Goal: Task Accomplishment & Management: Manage account settings

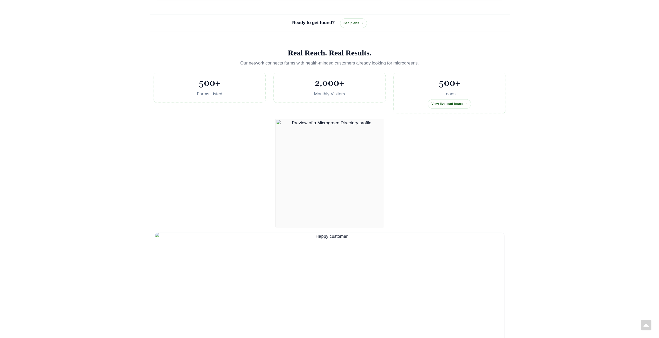
select select "Language Translate Widget"
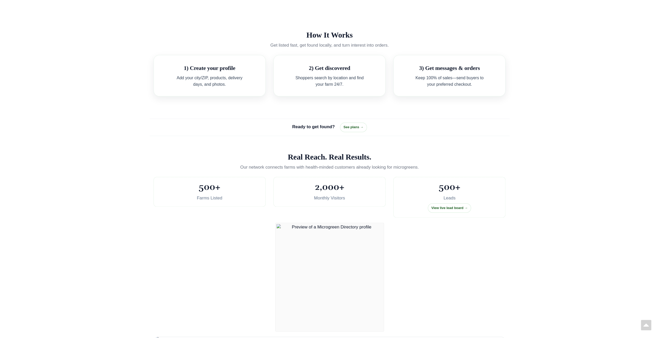
scroll to position [337, 0]
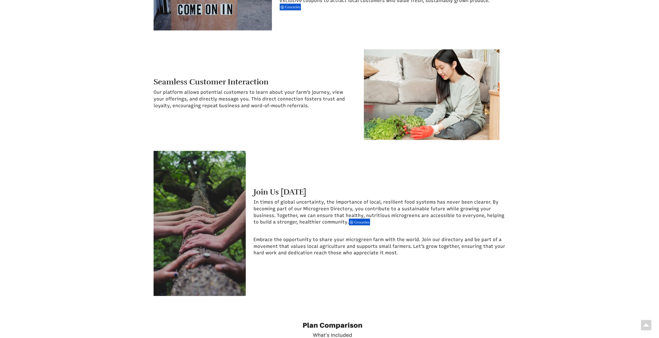
scroll to position [896, 0]
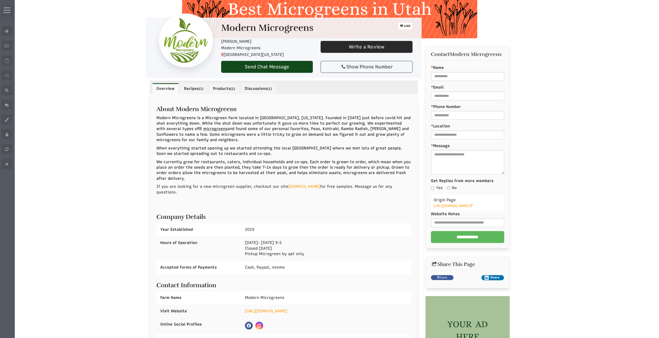
scroll to position [181, 0]
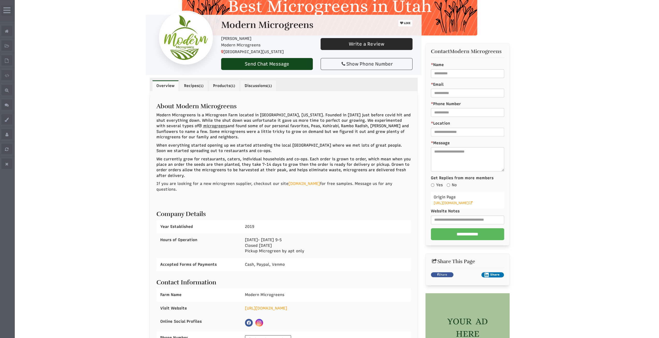
select select "Language Translate Widget"
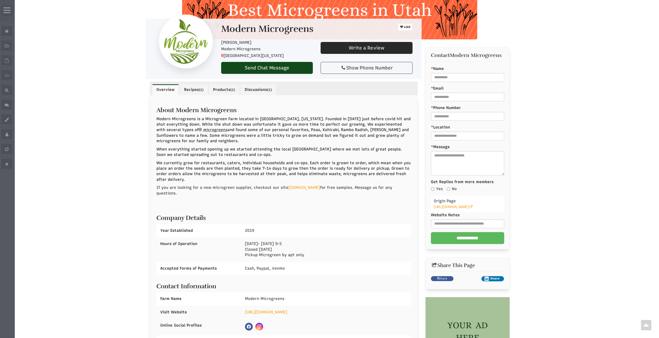
scroll to position [104, 0]
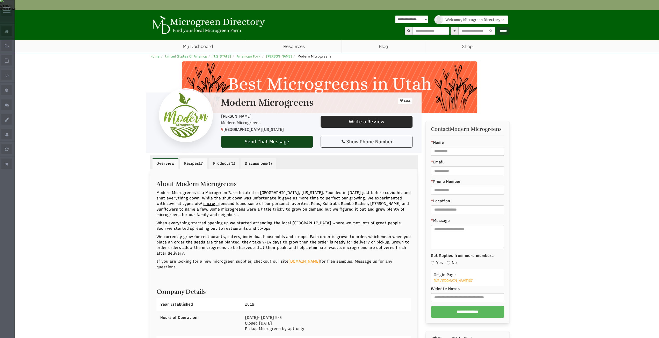
click at [196, 158] on link "Recipes (1)" at bounding box center [194, 163] width 28 height 11
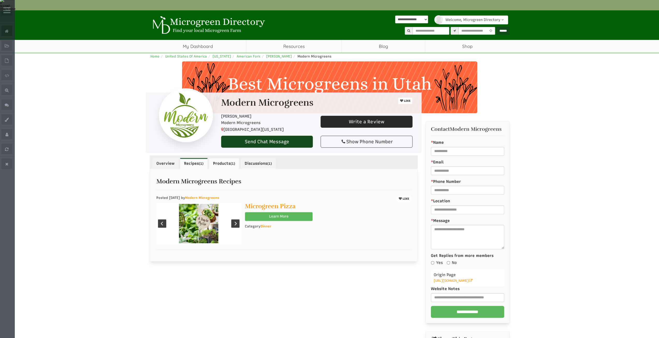
click at [226, 158] on link "Products (1)" at bounding box center [224, 163] width 30 height 11
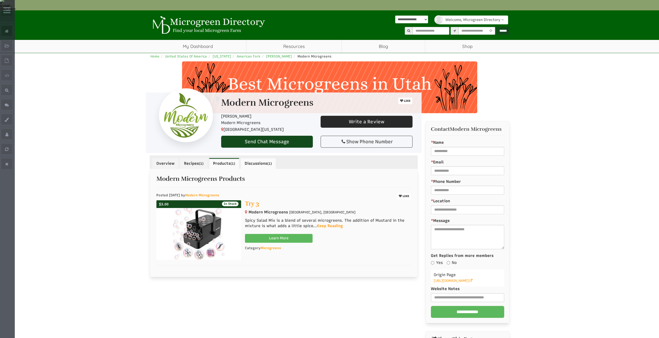
click at [267, 158] on link "Discussions (1)" at bounding box center [258, 163] width 35 height 11
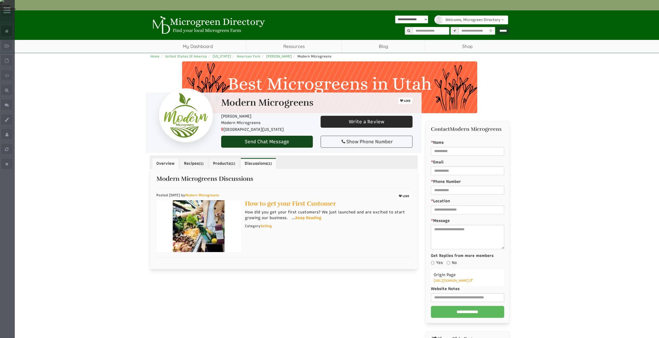
click at [166, 158] on link "Overview" at bounding box center [165, 163] width 26 height 11
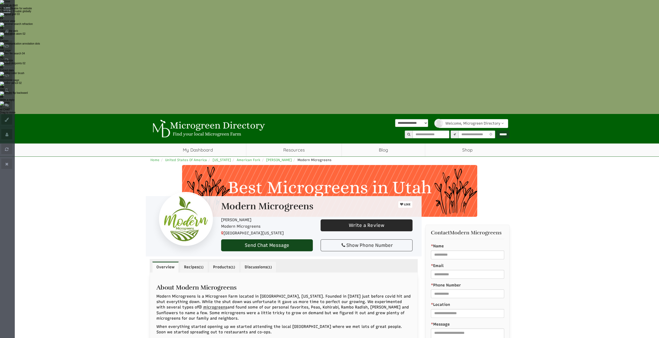
scroll to position [26, 0]
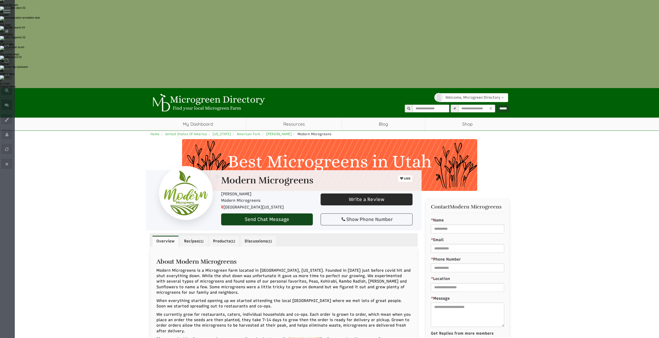
select select "Language Translate Widget"
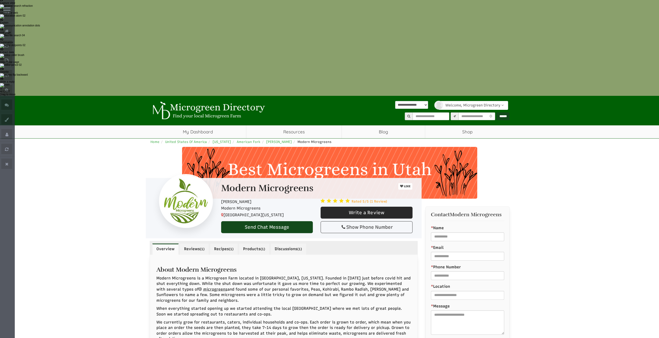
scroll to position [26, 0]
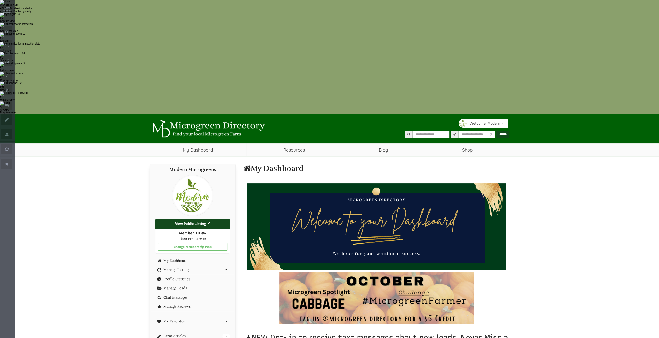
select select "Language Translate Widget"
click at [178, 268] on link "Manage Listing" at bounding box center [192, 270] width 75 height 4
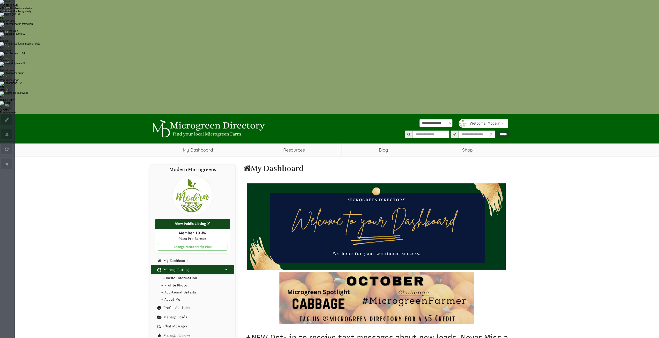
click at [178, 275] on link "– Basic Information" at bounding box center [192, 279] width 83 height 8
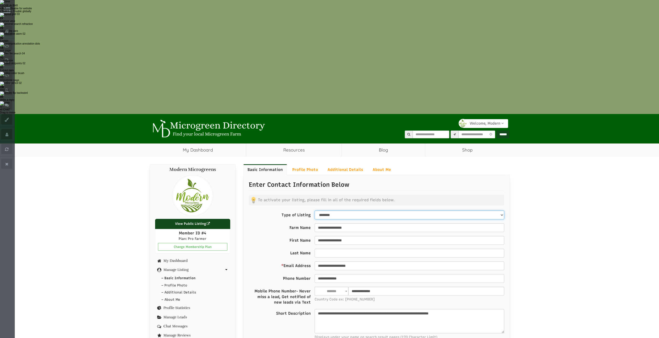
select select "Language Translate Widget"
click at [351, 211] on select "**** ********" at bounding box center [410, 215] width 190 height 9
click at [380, 164] on link "About Me" at bounding box center [382, 169] width 27 height 11
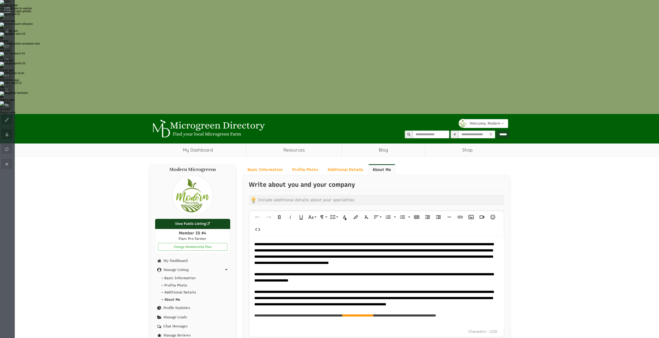
select select "Language Translate Widget"
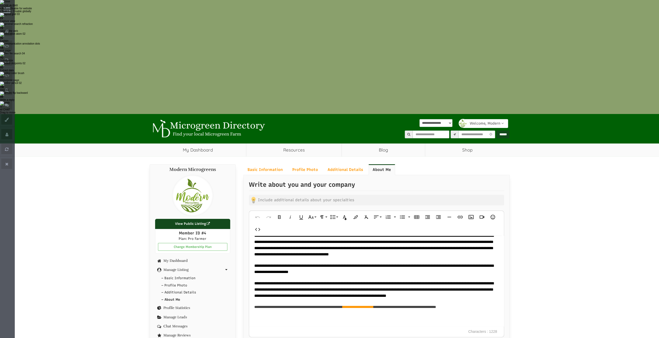
scroll to position [13, 0]
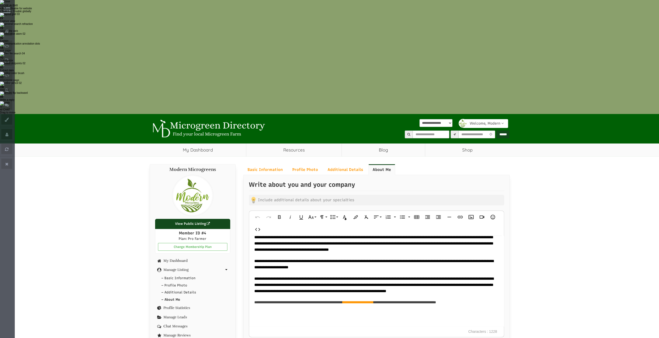
click at [468, 276] on p "**********" at bounding box center [376, 285] width 245 height 19
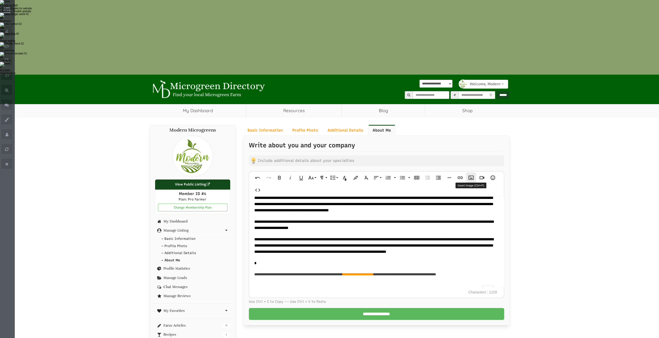
click at [471, 175] on icon "button" at bounding box center [471, 178] width 6 height 6
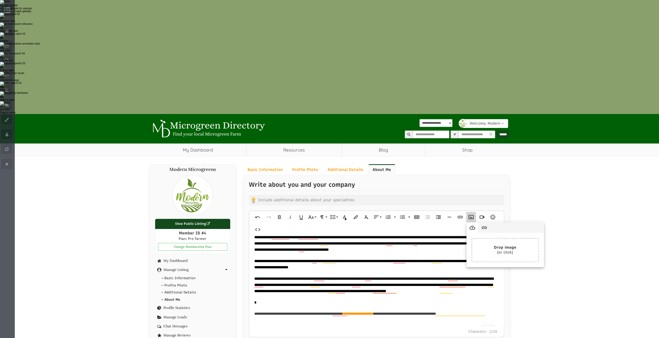
click at [513, 205] on div "Modern Microgreens View Public Listing Member ID #4 Plan: Pro Farmer Change Mem…" at bounding box center [330, 309] width 368 height 306
click at [339, 300] on p "*" at bounding box center [376, 303] width 245 height 6
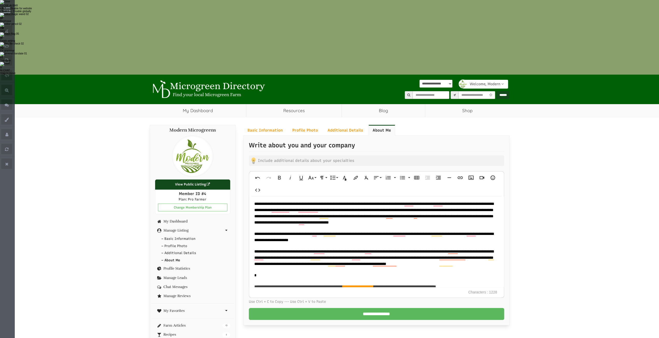
scroll to position [0, 0]
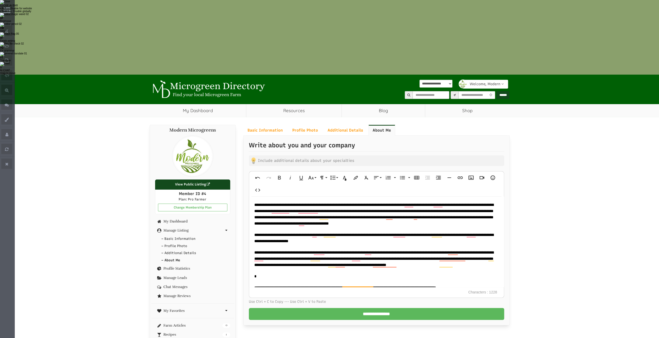
click at [251, 197] on div "**********" at bounding box center [376, 254] width 255 height 115
click at [255, 233] on span "**********" at bounding box center [373, 238] width 239 height 10
click at [470, 175] on icon "button" at bounding box center [471, 178] width 6 height 6
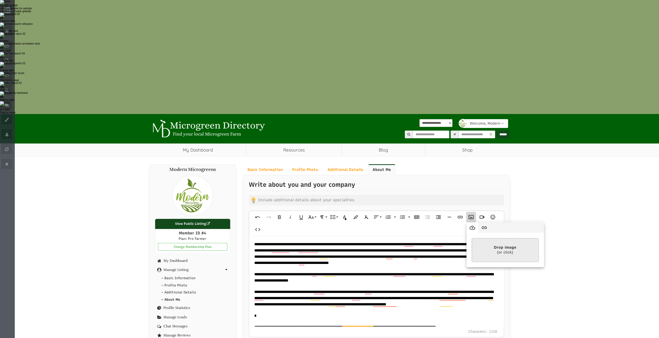
click at [510, 239] on input "file" at bounding box center [373, 250] width 332 height 23
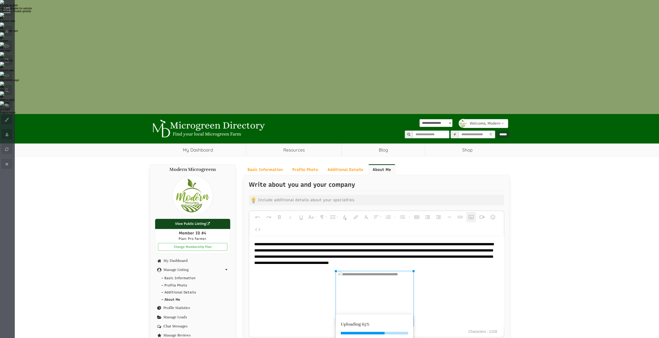
scroll to position [52, 0]
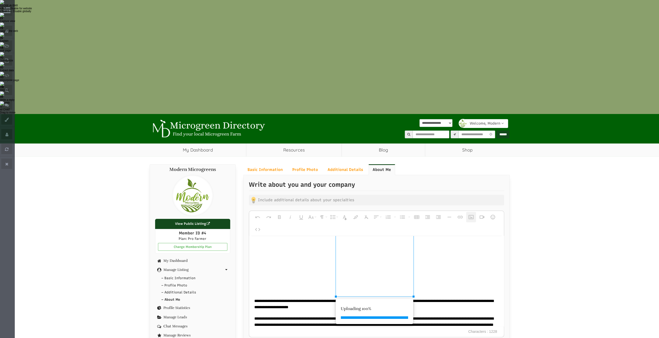
click at [357, 219] on img "To enrich screen reader interactions, please activate Accessibility in Grammarl…" at bounding box center [377, 257] width 78 height 77
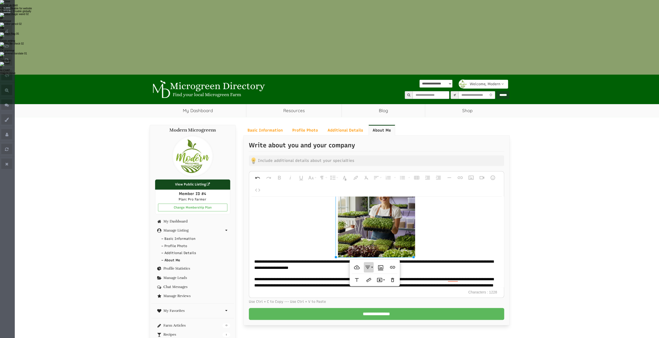
click at [368, 264] on icon "button" at bounding box center [368, 267] width 6 height 6
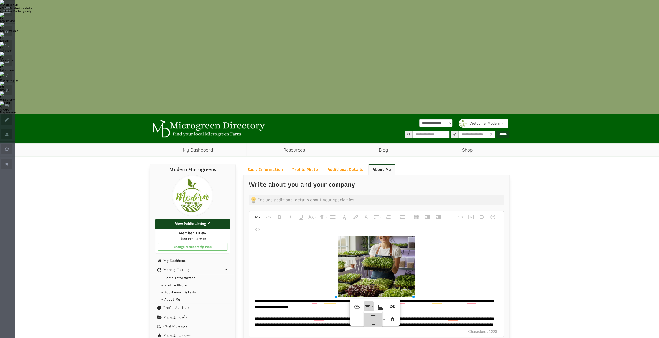
click at [370, 314] on icon at bounding box center [373, 317] width 6 height 6
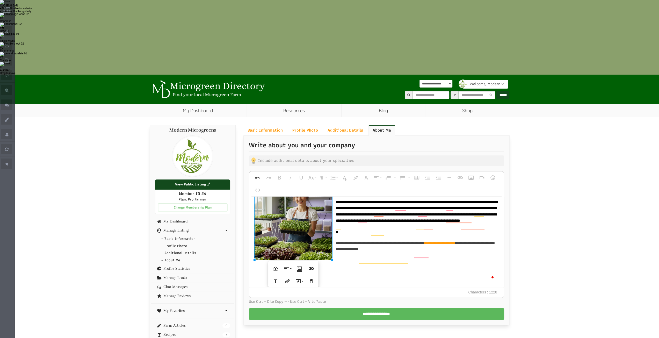
scroll to position [51, 0]
click at [374, 308] on input "**********" at bounding box center [376, 314] width 255 height 12
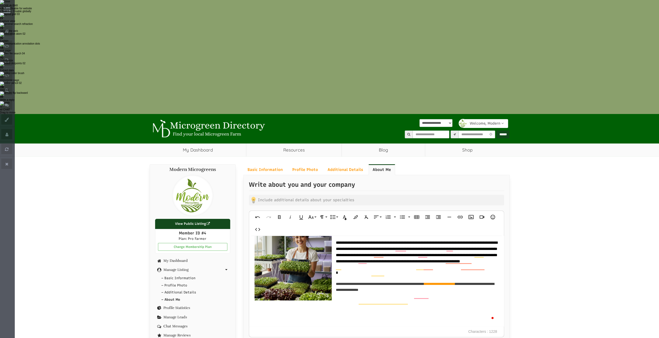
scroll to position [49, 0]
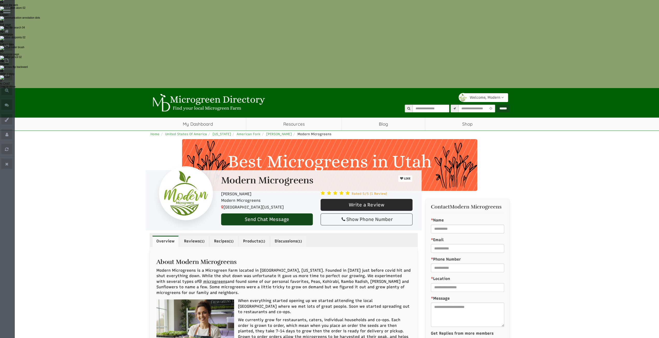
select select "Language Translate Widget"
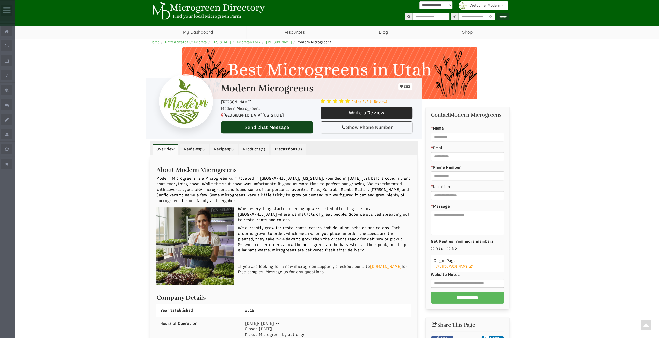
scroll to position [26, 0]
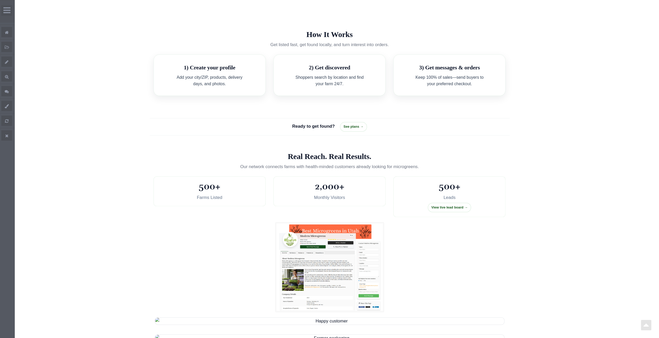
select select "Language Translate Widget"
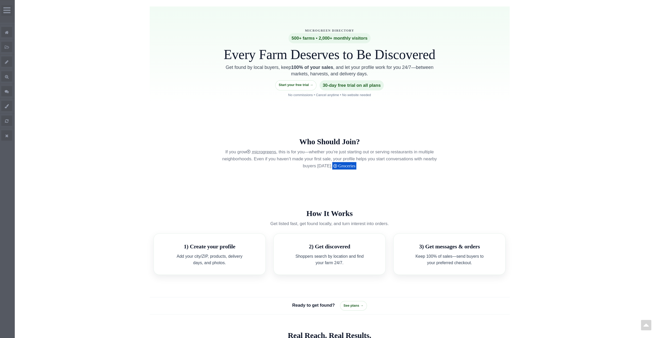
scroll to position [155, 0]
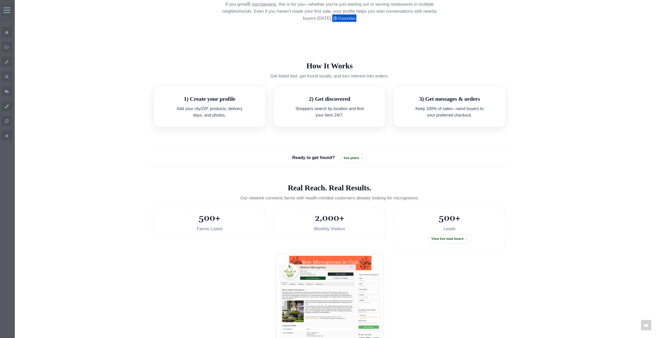
scroll to position [311, 0]
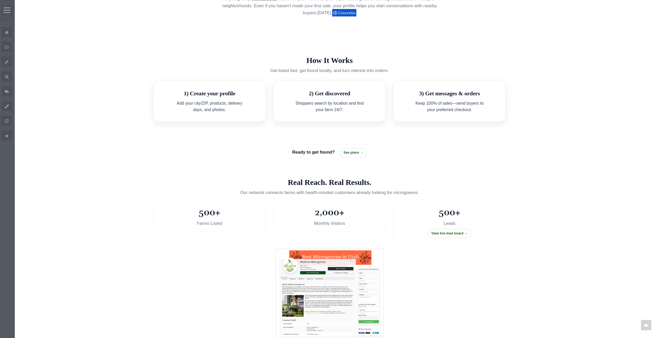
select select "Language Translate Widget"
